Goal: Check status

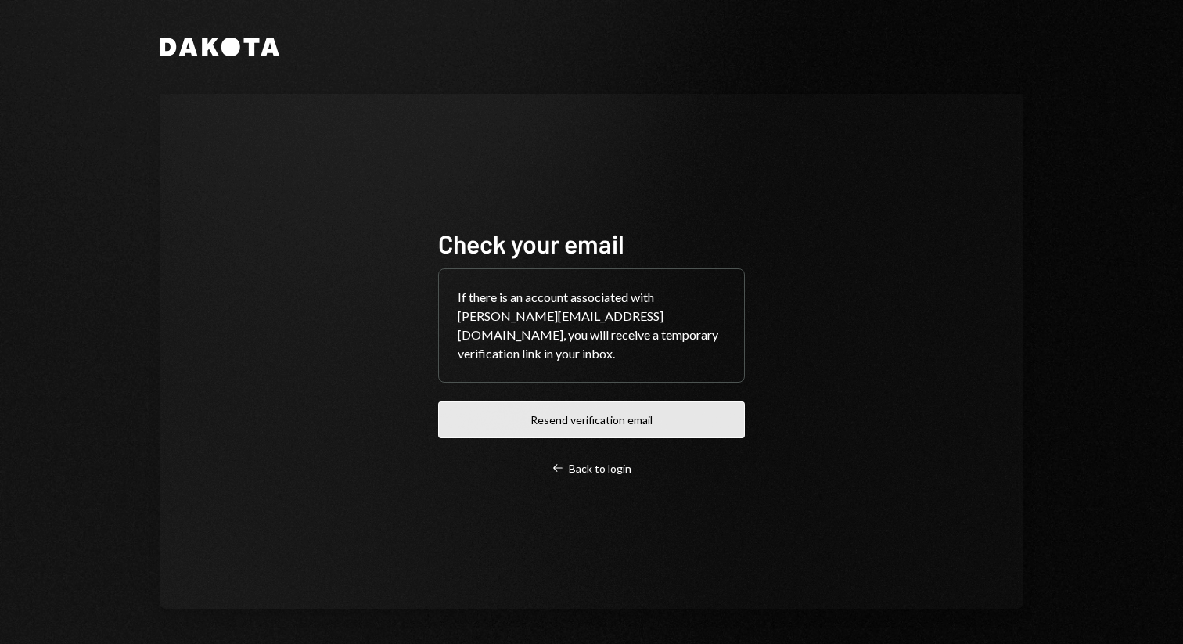
click at [575, 418] on button "Resend verification email" at bounding box center [591, 419] width 307 height 37
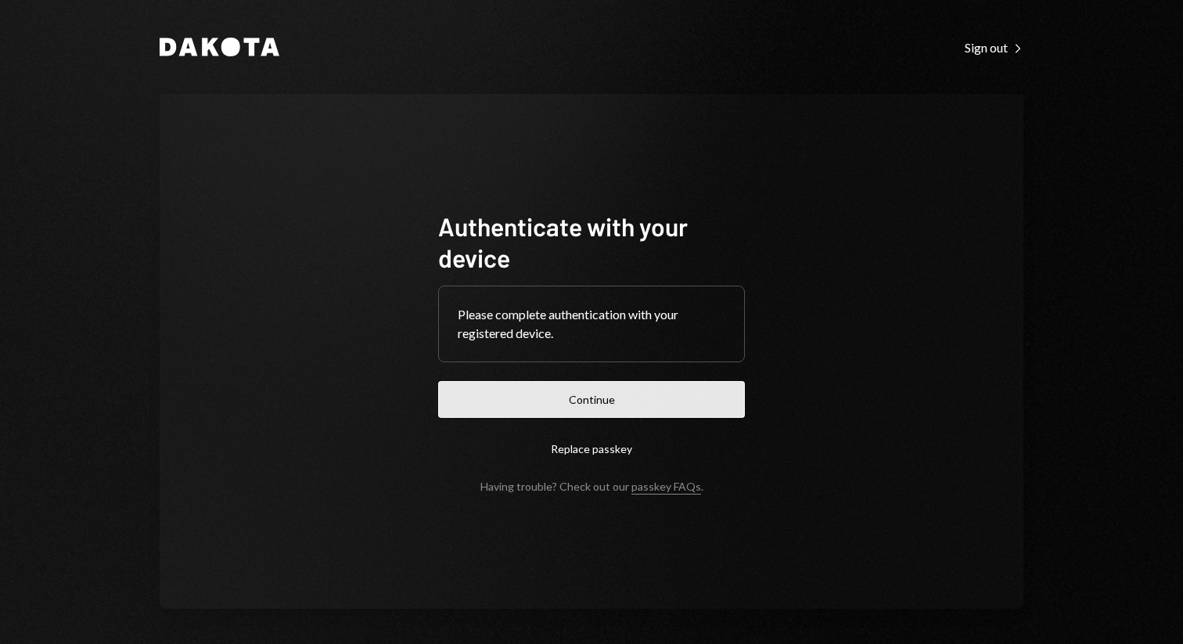
click at [622, 393] on button "Continue" at bounding box center [591, 399] width 307 height 37
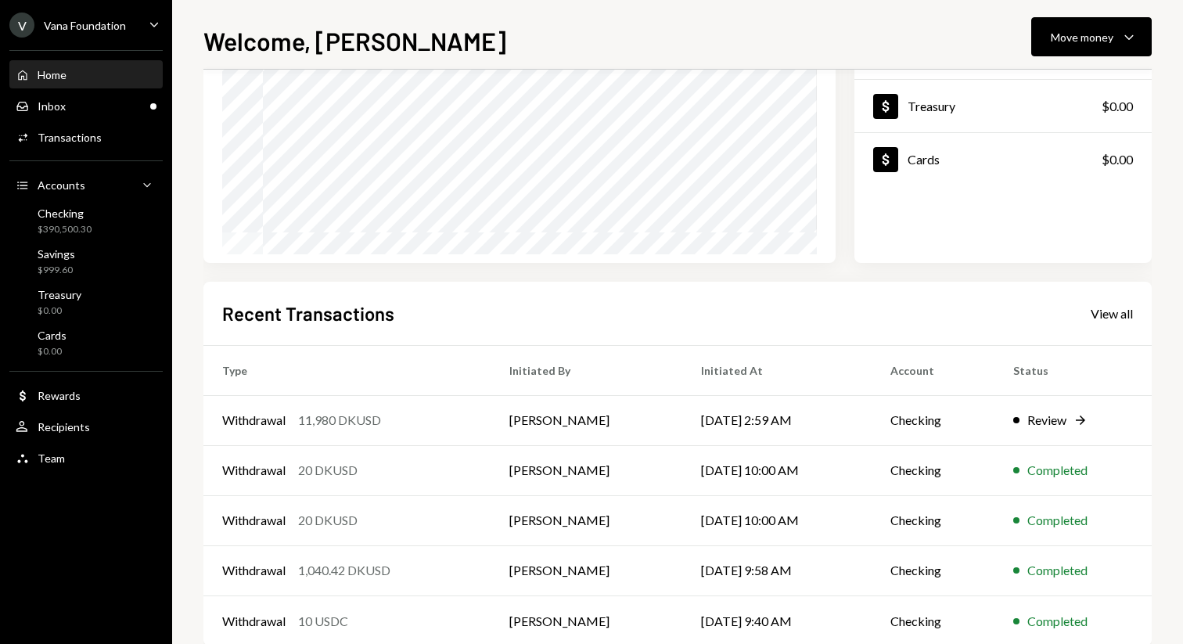
scroll to position [224, 0]
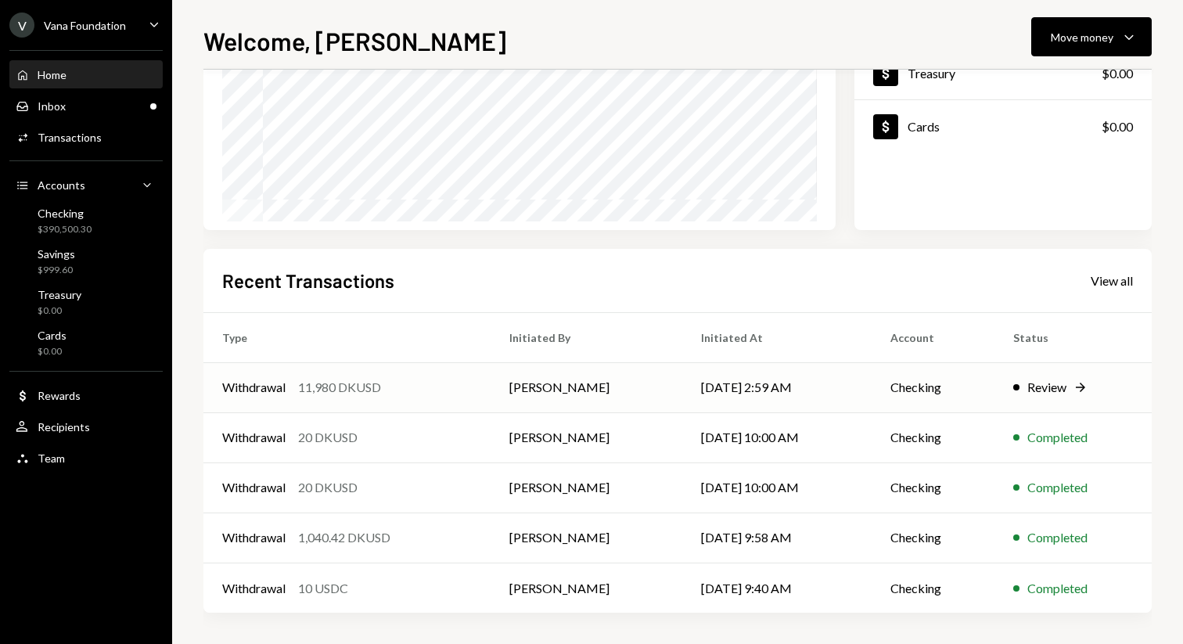
click at [680, 392] on td "[PERSON_NAME]" at bounding box center [586, 387] width 192 height 50
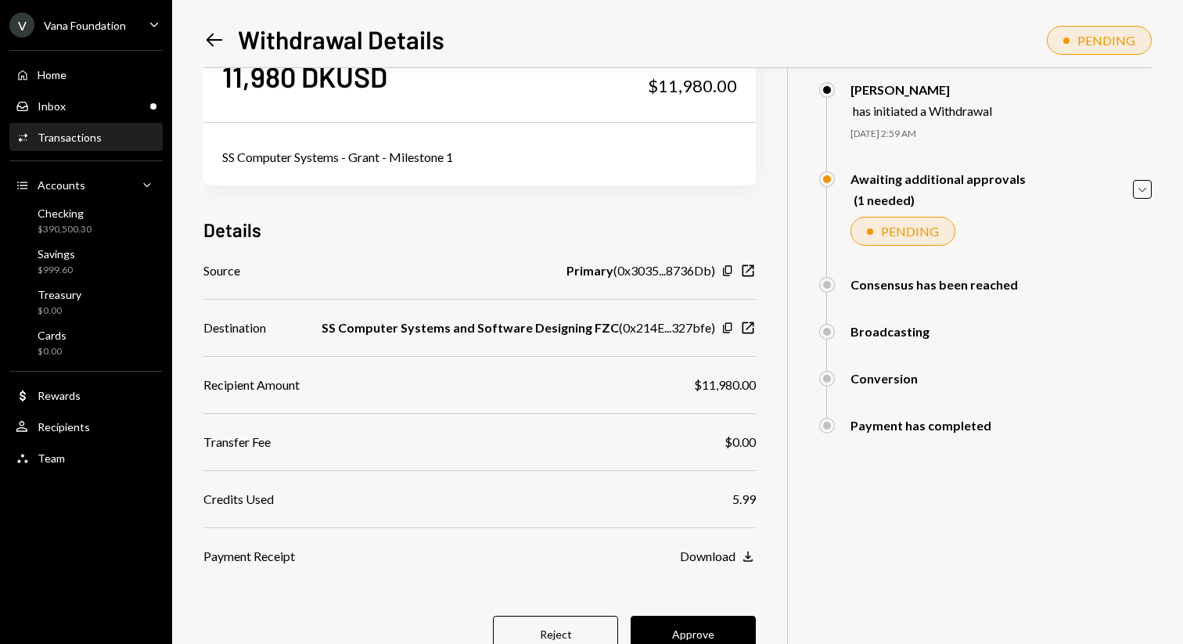
scroll to position [120, 0]
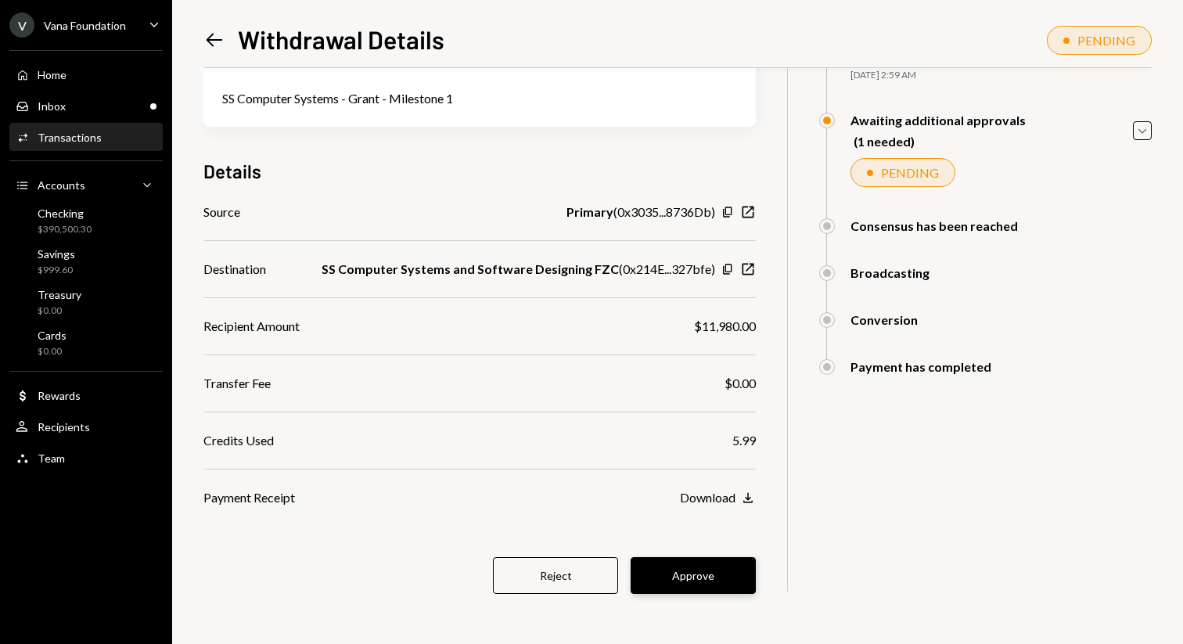
click at [713, 571] on button "Approve" at bounding box center [692, 575] width 125 height 37
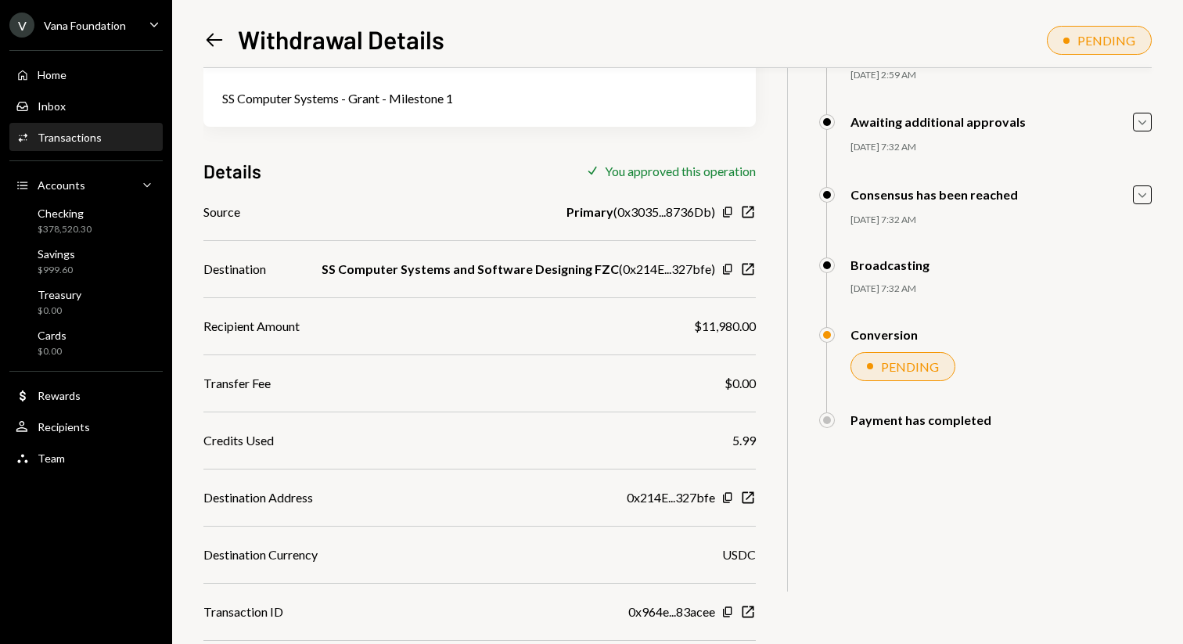
click at [221, 35] on icon "Left Arrow" at bounding box center [214, 40] width 22 height 22
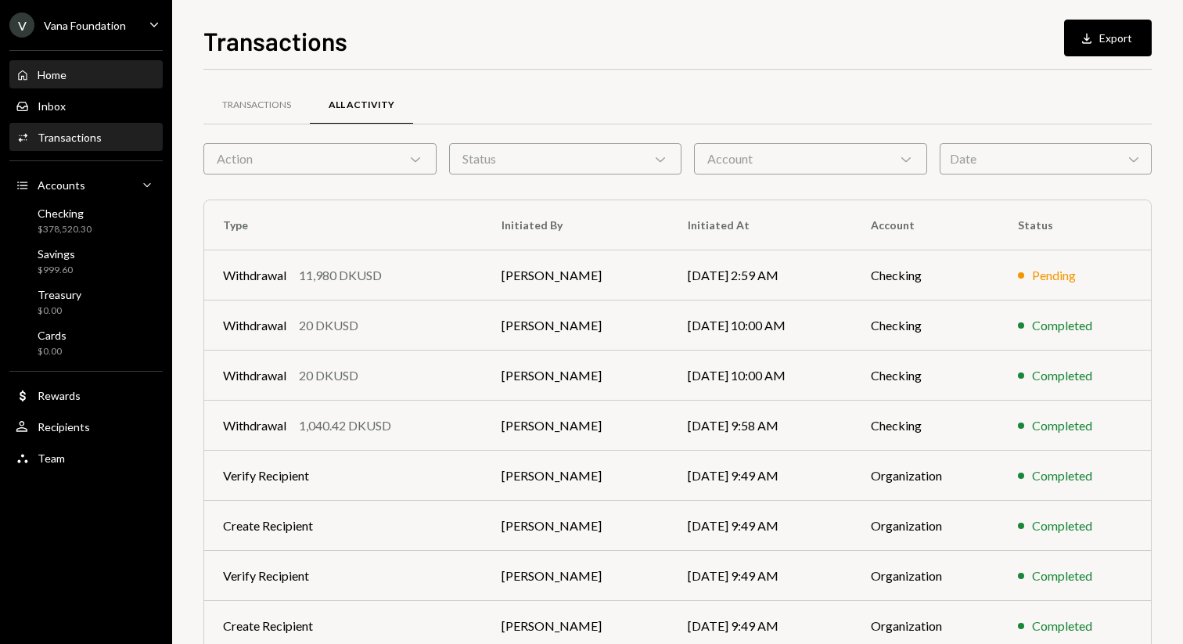
click at [101, 62] on div "Home Home" at bounding box center [86, 75] width 141 height 27
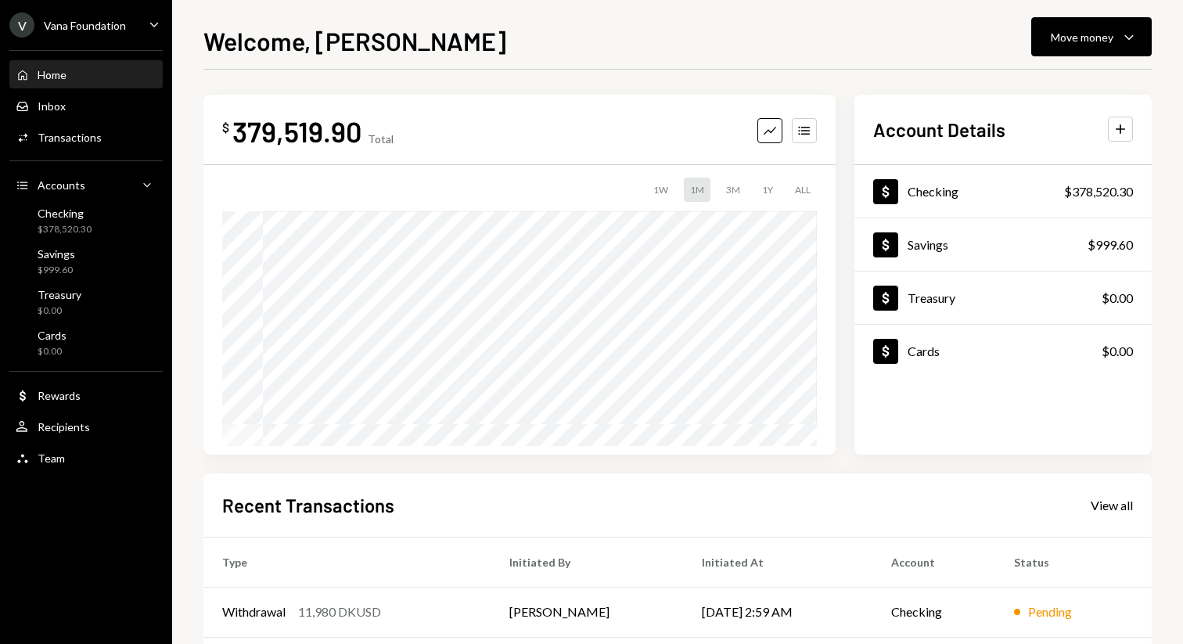
click at [199, 471] on div "Welcome, Mattana Move money Caret Down $ 379,519.90 Total Graph Accounts 1W 1M …" at bounding box center [677, 322] width 1011 height 644
